Goal: Communication & Community: Share content

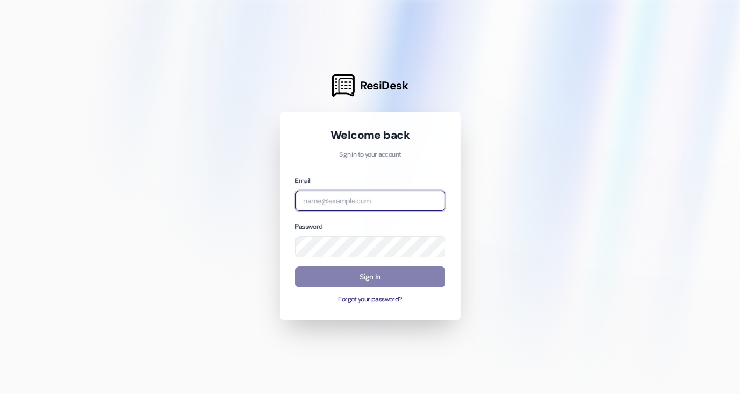
type input "[EMAIL_ADDRESS][DOMAIN_NAME]"
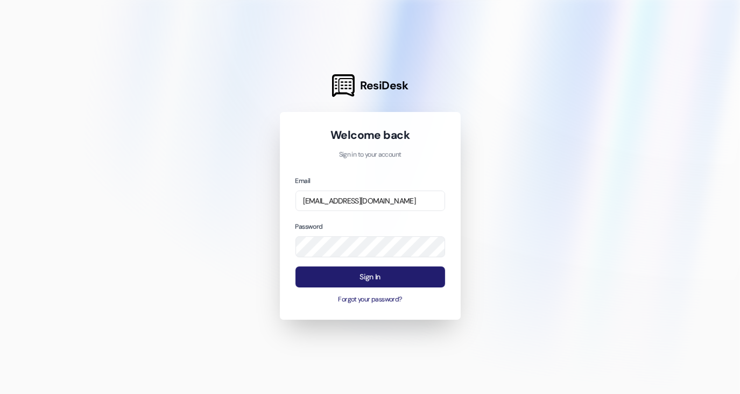
click at [309, 279] on button "Sign In" at bounding box center [370, 276] width 150 height 21
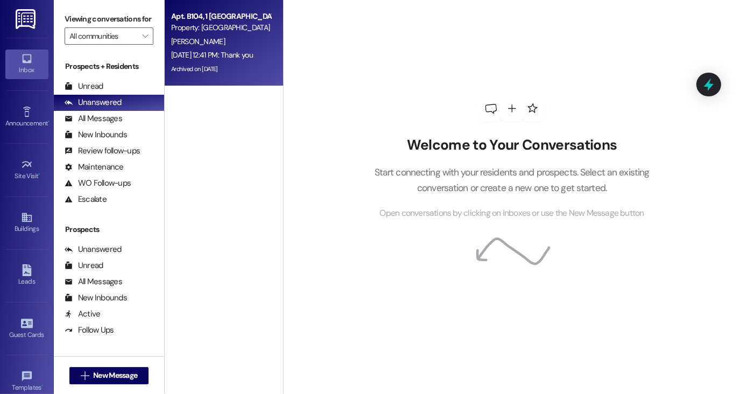
click at [214, 48] on div "[DATE] 12:41 PM: Thank you [DATE] 12:41 PM: Thank you" at bounding box center [221, 54] width 102 height 13
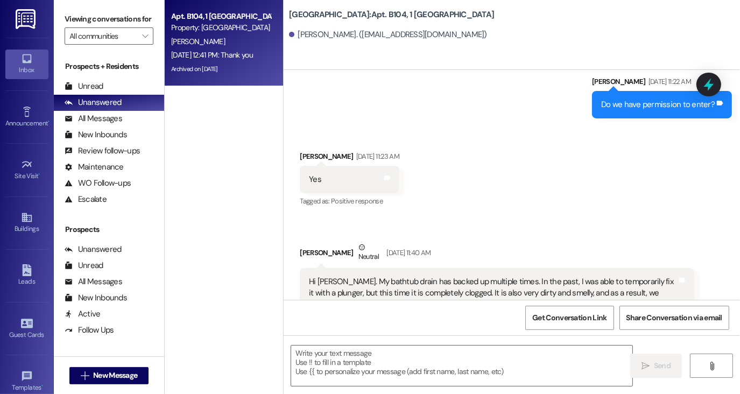
scroll to position [24748, 0]
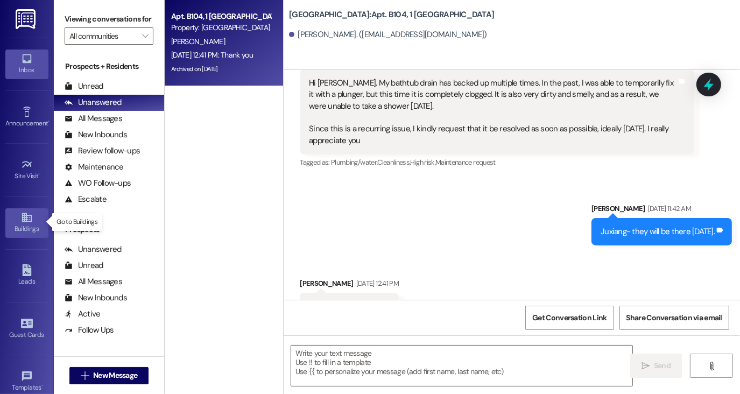
click at [26, 223] on div "Buildings" at bounding box center [27, 228] width 54 height 11
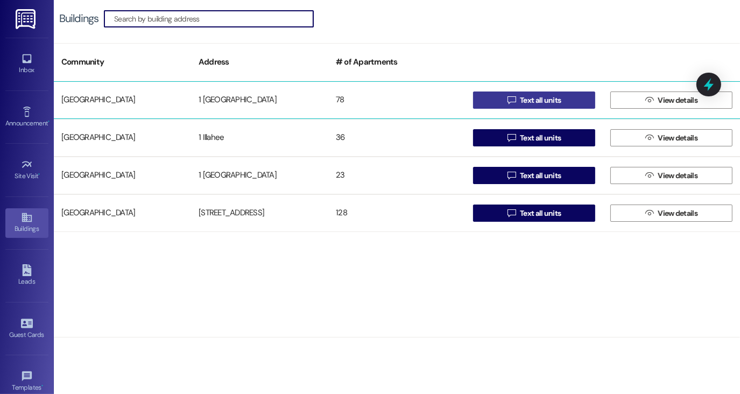
click at [518, 101] on span "Text all units" at bounding box center [540, 100] width 45 height 11
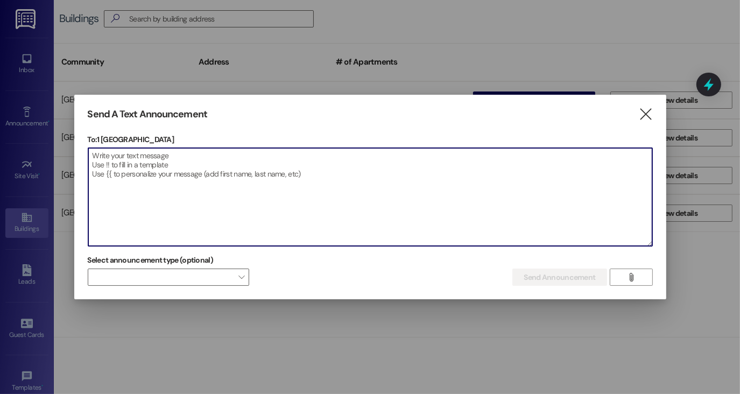
click at [367, 157] on textarea at bounding box center [370, 197] width 564 height 98
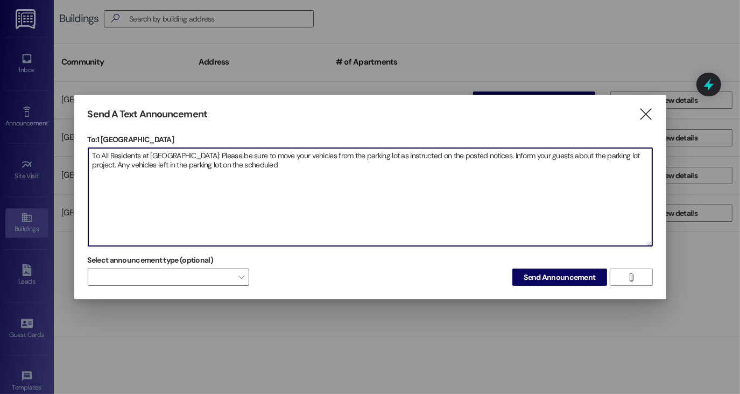
click at [198, 164] on textarea "To All Residents at [GEOGRAPHIC_DATA]: Please be sure to move your vehicles fro…" at bounding box center [370, 197] width 564 height 98
click at [287, 164] on textarea "To All Residents at [GEOGRAPHIC_DATA]: Please be sure to move your vehicles fro…" at bounding box center [370, 197] width 564 height 98
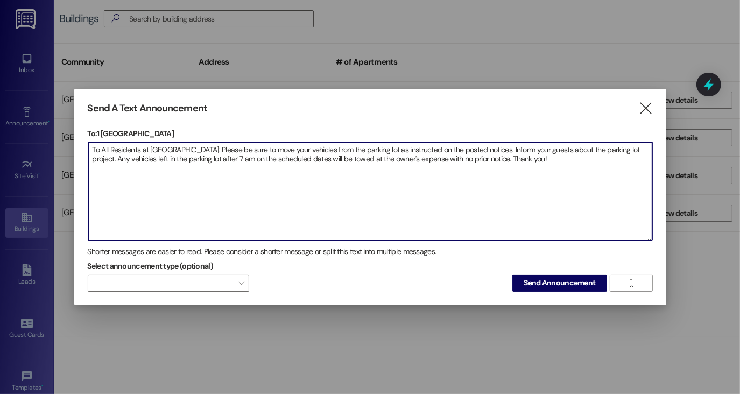
click at [488, 155] on textarea "To All Residents at [GEOGRAPHIC_DATA]: Please be sure to move your vehicles fro…" at bounding box center [370, 191] width 564 height 98
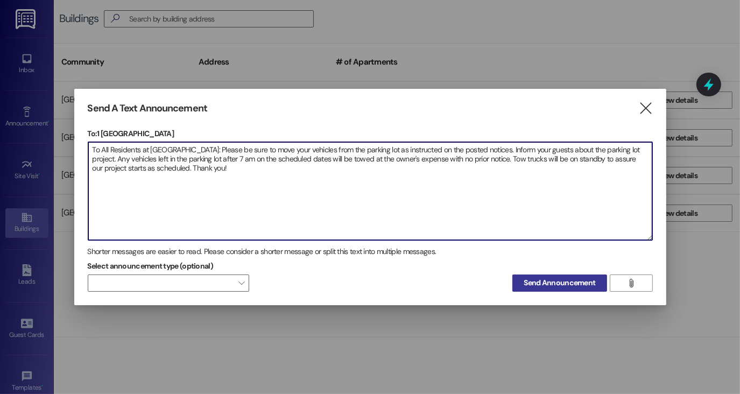
type textarea "To All Residents at [GEOGRAPHIC_DATA]: Please be sure to move your vehicles fro…"
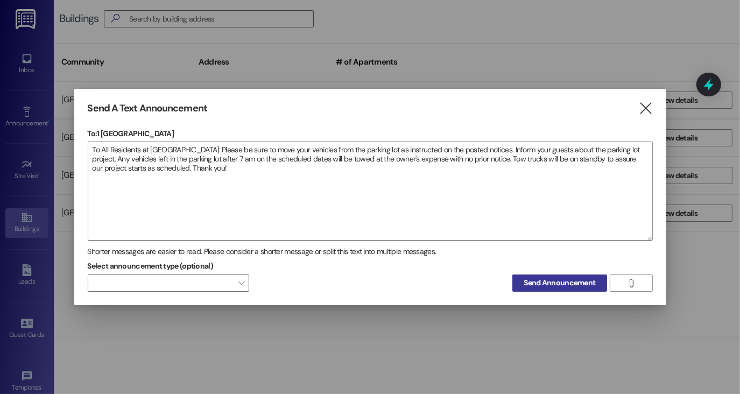
click at [554, 284] on span "Send Announcement" at bounding box center [559, 282] width 72 height 11
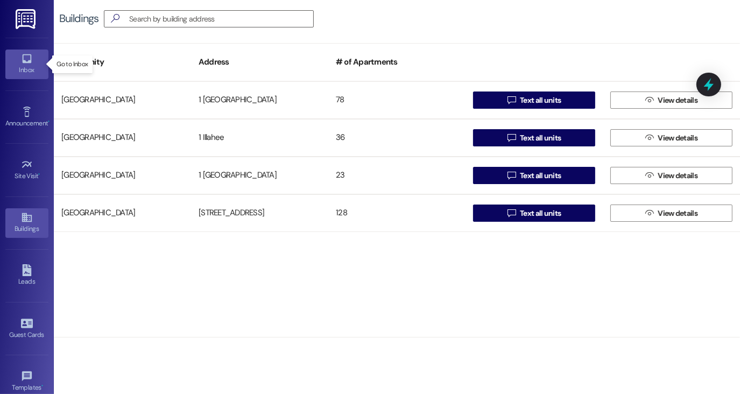
click at [25, 66] on div "Inbox" at bounding box center [27, 70] width 54 height 11
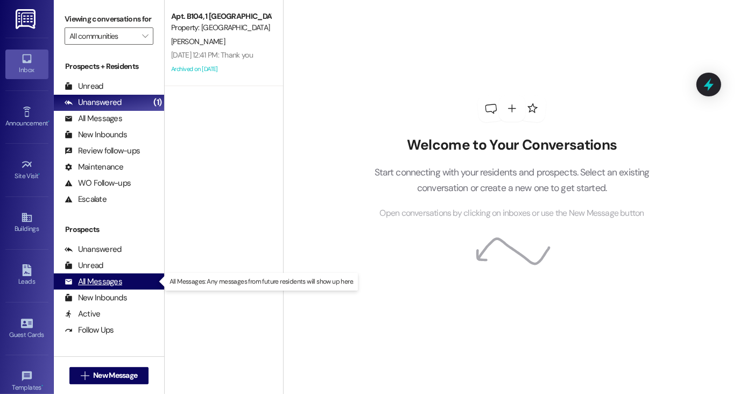
click at [97, 282] on div "All Messages" at bounding box center [94, 281] width 58 height 11
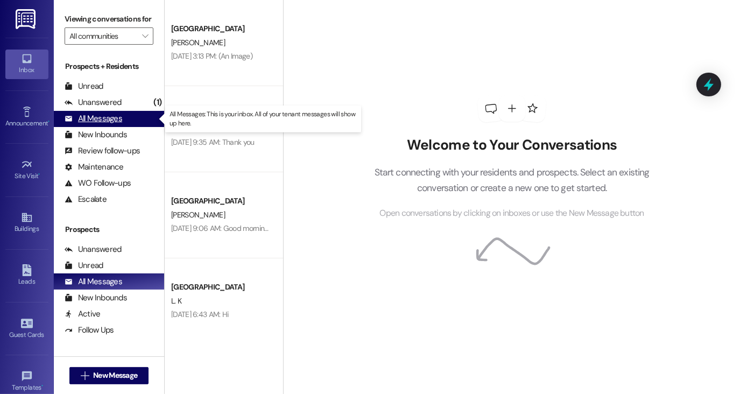
click at [93, 119] on div "All Messages" at bounding box center [94, 118] width 58 height 11
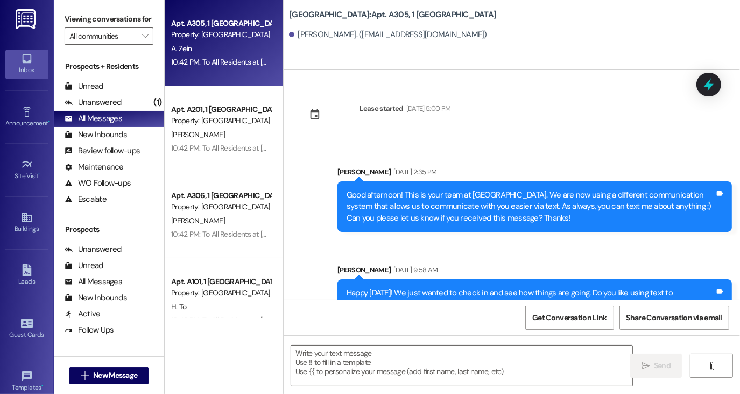
scroll to position [18516, 0]
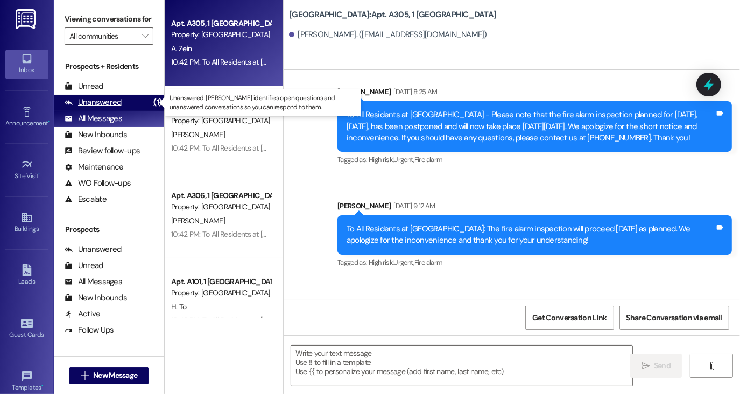
click at [109, 103] on div "Unanswered" at bounding box center [93, 102] width 57 height 11
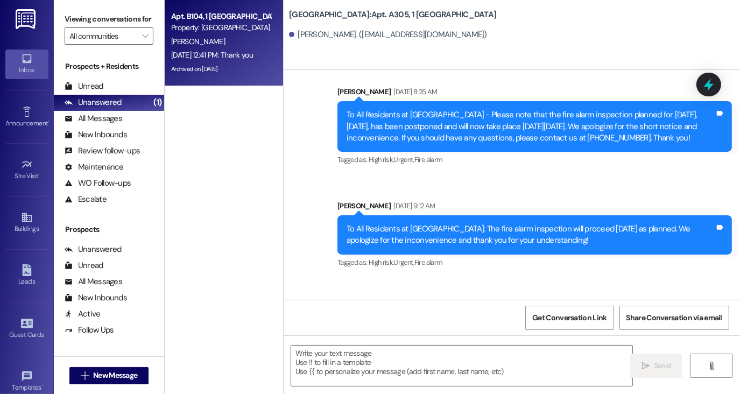
click at [193, 63] on div "Archived on [DATE]" at bounding box center [221, 68] width 102 height 13
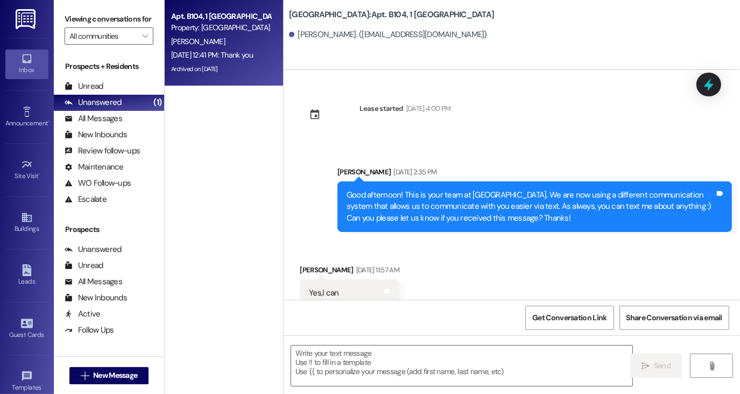
scroll to position [24748, 0]
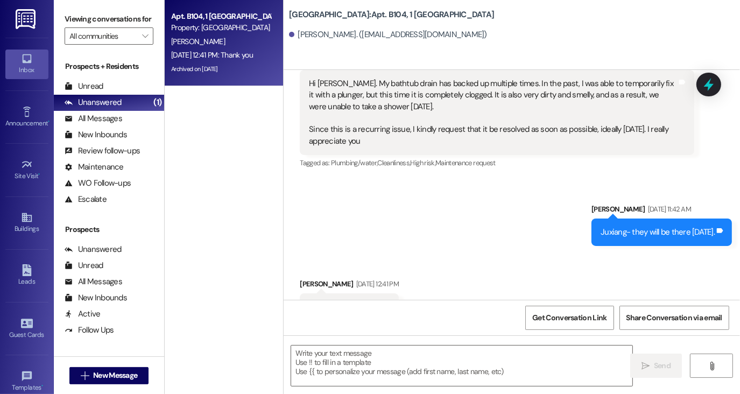
click at [459, 254] on div "Received via SMS [PERSON_NAME] [DATE] 12:41 PM Thank you Tags and notes Tagged …" at bounding box center [512, 299] width 456 height 91
click at [94, 83] on div "Unread" at bounding box center [84, 86] width 39 height 11
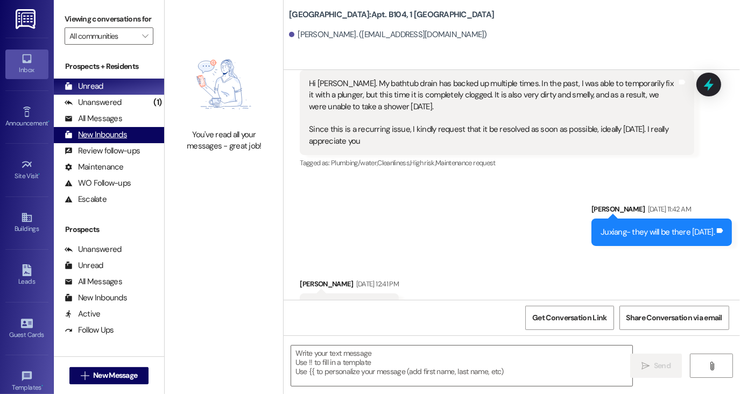
click at [100, 134] on div "New Inbounds" at bounding box center [96, 134] width 62 height 11
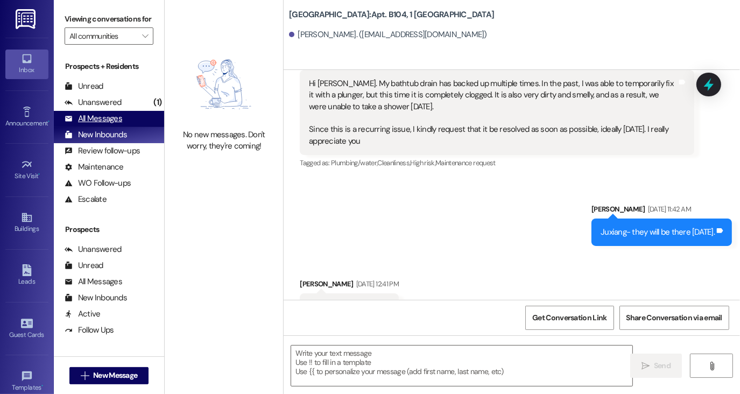
click at [103, 114] on div "All Messages" at bounding box center [94, 118] width 58 height 11
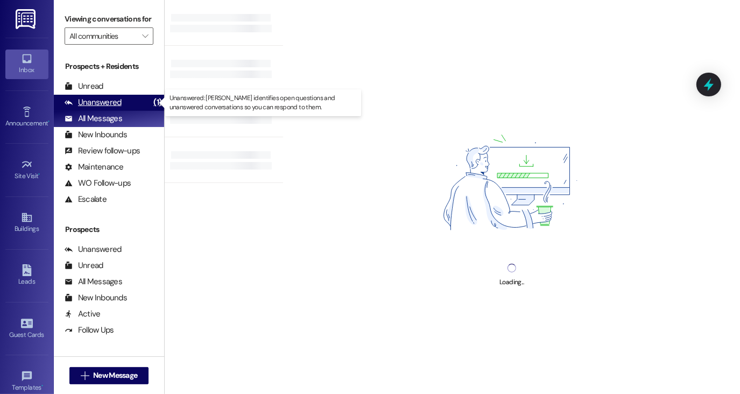
click at [108, 101] on div "Unanswered" at bounding box center [93, 102] width 57 height 11
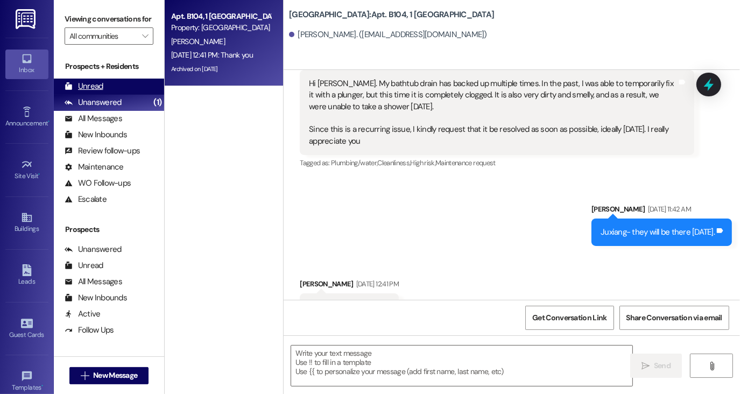
click at [101, 82] on div "Unread" at bounding box center [84, 86] width 39 height 11
